Goal: Transaction & Acquisition: Book appointment/travel/reservation

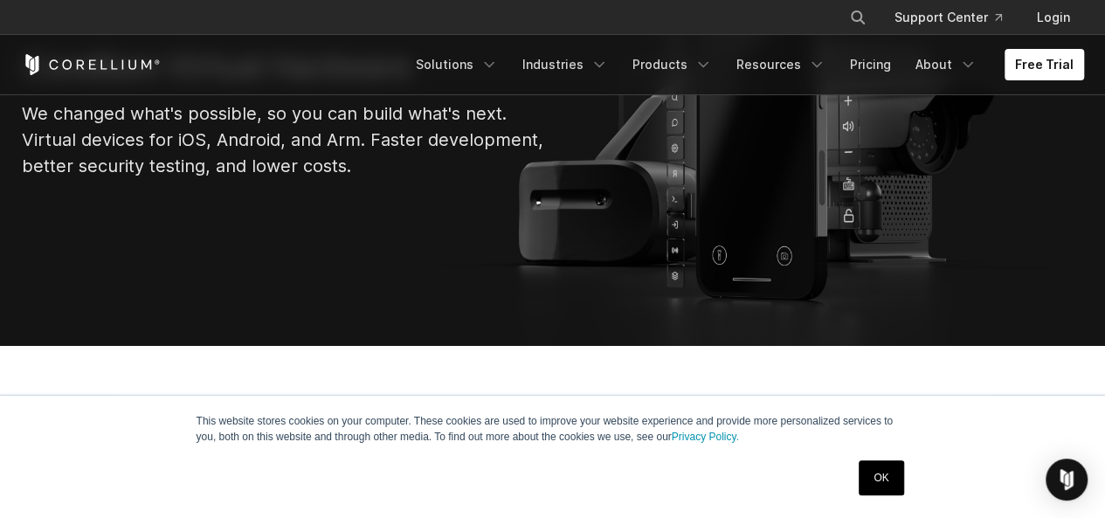
click at [881, 495] on link "OK" at bounding box center [881, 477] width 45 height 35
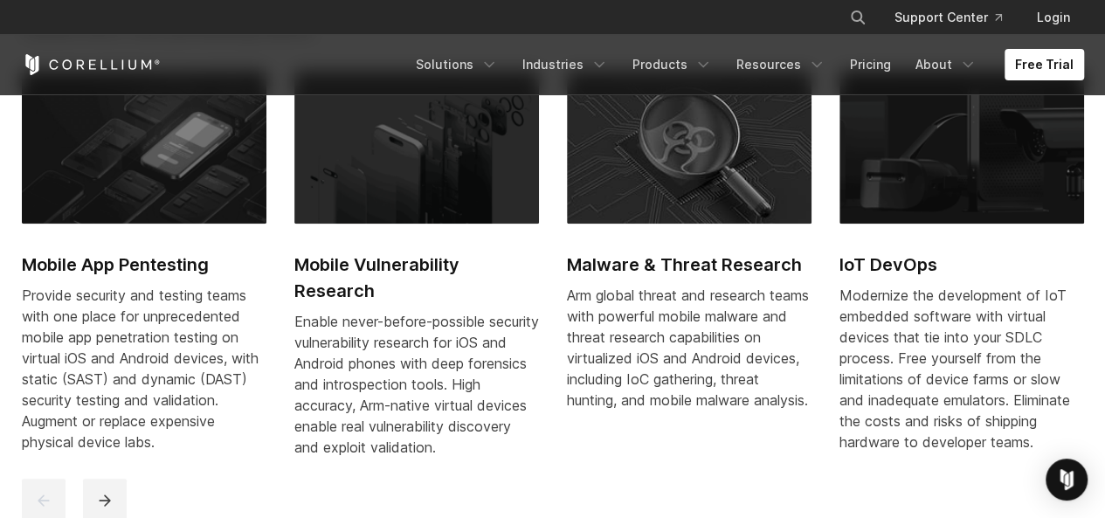
scroll to position [752, 0]
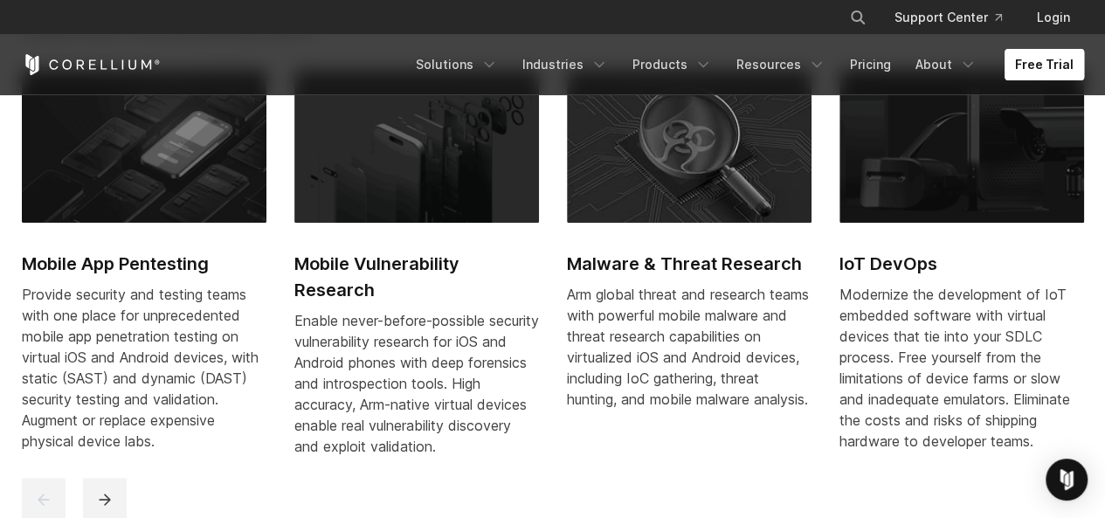
click at [1061, 71] on link "Free Trial" at bounding box center [1044, 64] width 79 height 31
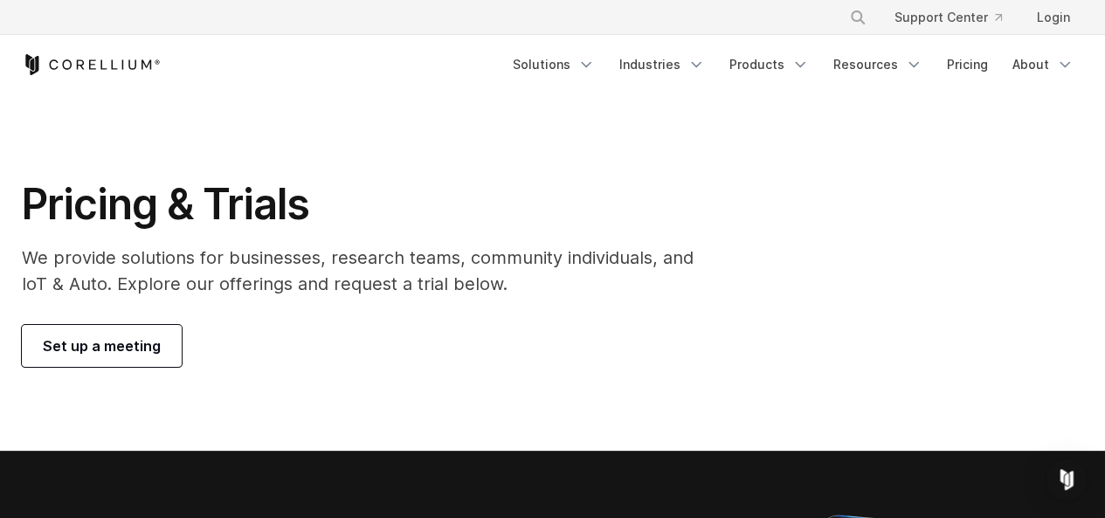
click at [130, 360] on link "Set up a meeting" at bounding box center [102, 346] width 160 height 42
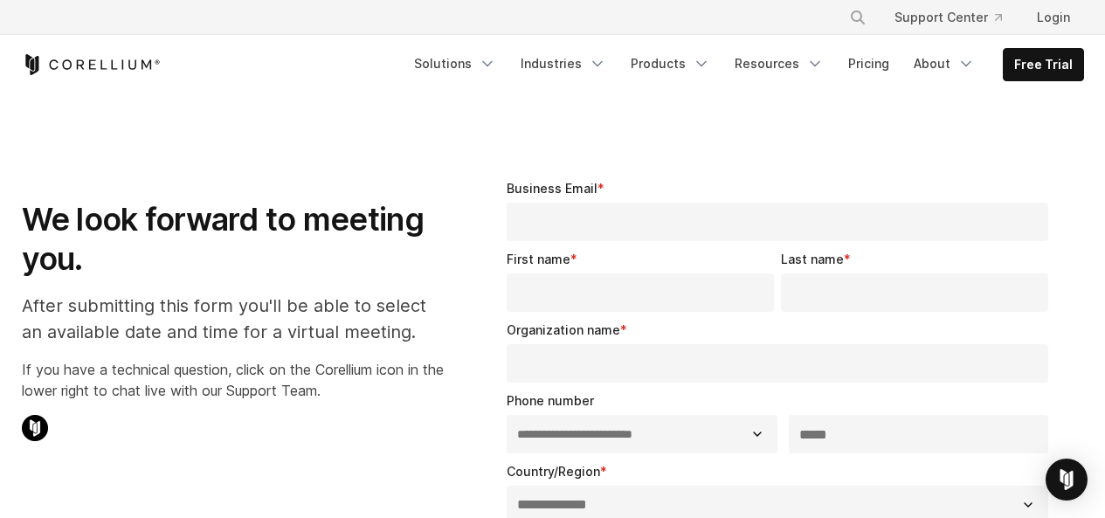
select select "**"
click at [1057, 3] on link "Login" at bounding box center [1053, 17] width 61 height 31
